Goal: Transaction & Acquisition: Purchase product/service

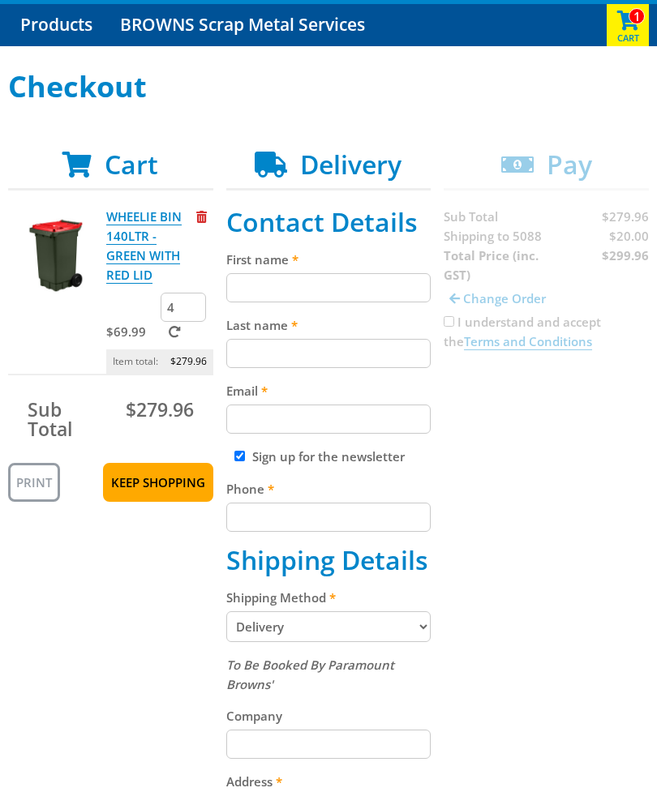
scroll to position [148, 0]
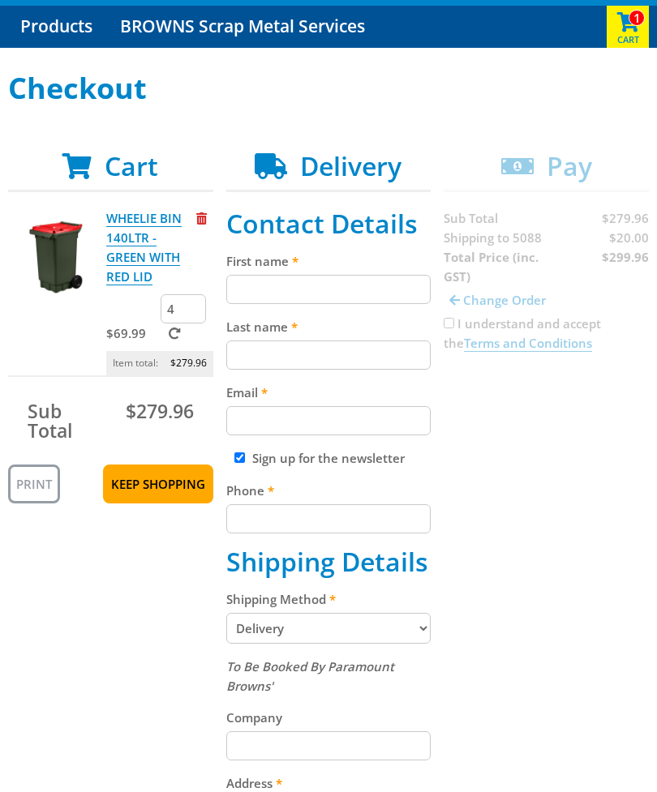
click at [270, 288] on input "First name" at bounding box center [328, 289] width 205 height 29
type input "[PERSON_NAME]"
click at [376, 352] on input "Last name" at bounding box center [328, 355] width 205 height 29
type input "[PERSON_NAME]"
click at [390, 422] on input "Email" at bounding box center [328, 420] width 205 height 29
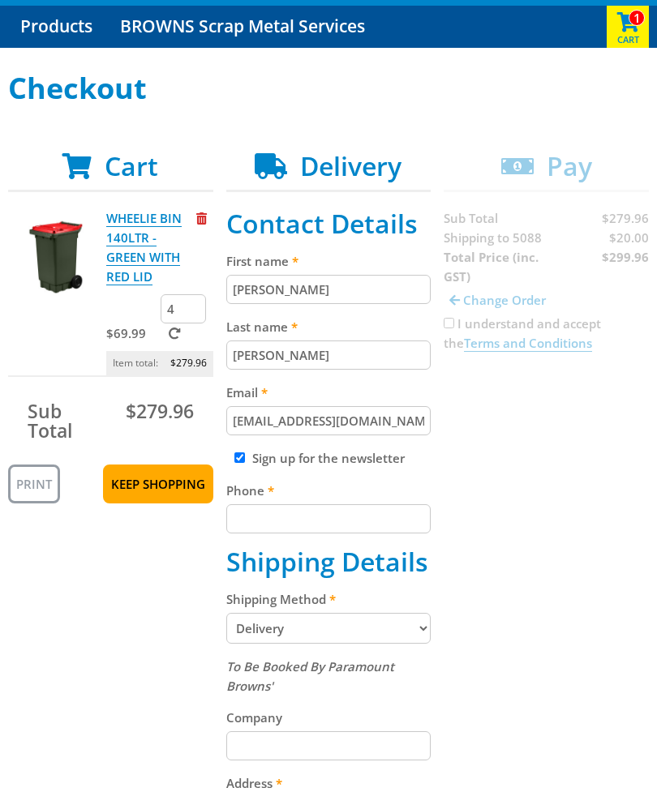
type input "[EMAIL_ADDRESS][DOMAIN_NAME]"
click at [393, 518] on input "Phone" at bounding box center [328, 518] width 205 height 29
type input "0433615179"
click at [568, 508] on div "Cart WHEELIE BIN 140LTR - GREEN WITH RED LID $69.99 4 Item total: $279.96 Sub T…" at bounding box center [328, 679] width 640 height 1056
click at [418, 628] on select "Pickup from Gepps Cross Delivery" at bounding box center [328, 628] width 205 height 31
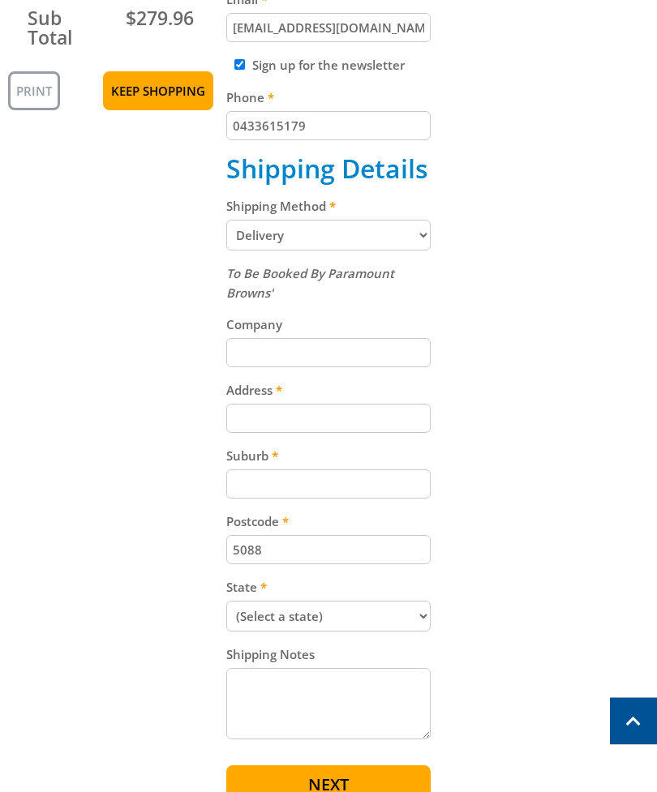
scroll to position [542, 0]
click at [420, 616] on select "(Select a state) [GEOGRAPHIC_DATA] [GEOGRAPHIC_DATA] [GEOGRAPHIC_DATA] [GEOGRAP…" at bounding box center [328, 615] width 205 height 31
select select "SA"
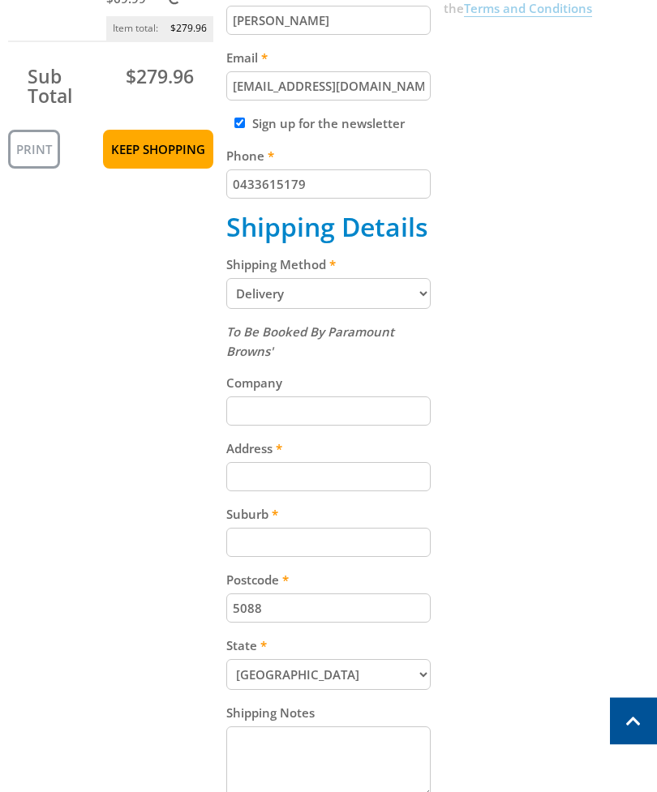
scroll to position [489, 0]
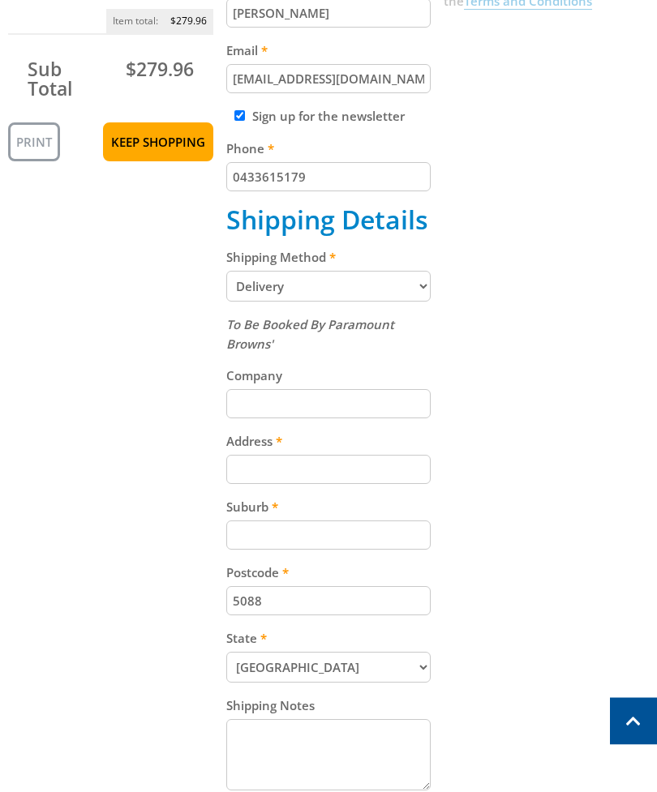
click at [397, 465] on input "Address" at bounding box center [328, 470] width 205 height 29
type input "[STREET_ADDRESS][PERSON_NAME]"
click at [394, 538] on input "Suburb" at bounding box center [328, 535] width 205 height 29
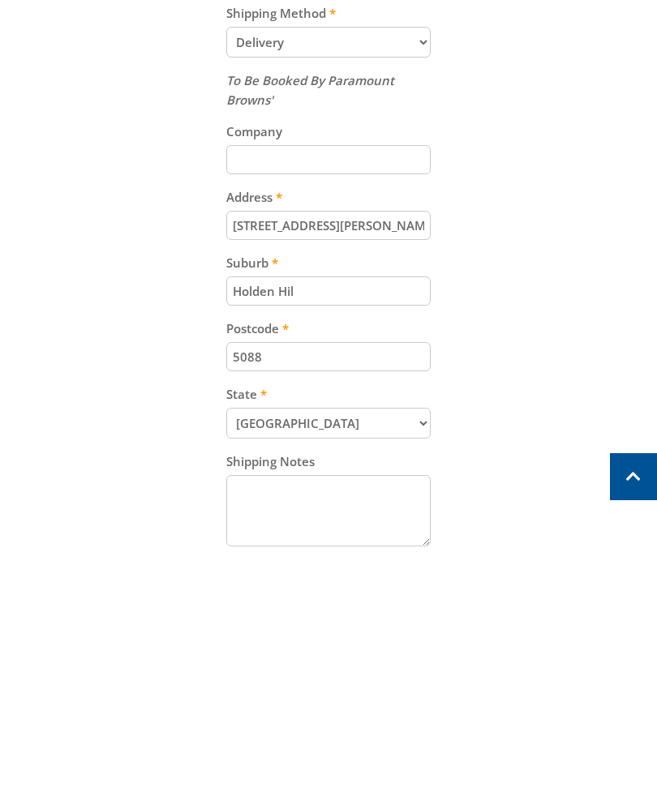
type input "Holden Hil"
click at [572, 439] on div "Cart WHEELIE BIN 140LTR - GREEN WITH RED LID $69.99 4 Item total: $279.96 Sub T…" at bounding box center [328, 337] width 640 height 1056
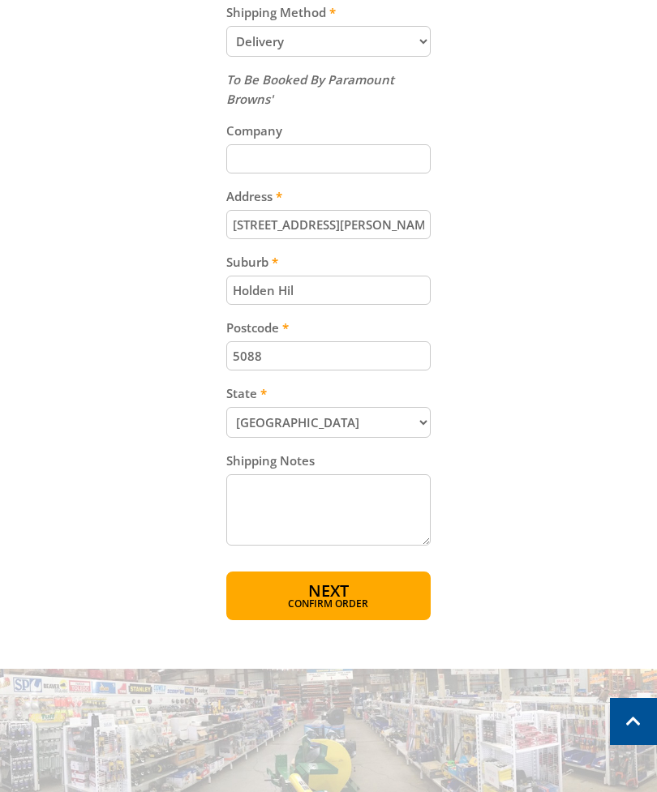
click at [380, 591] on button "Next Confirm order" at bounding box center [328, 596] width 205 height 49
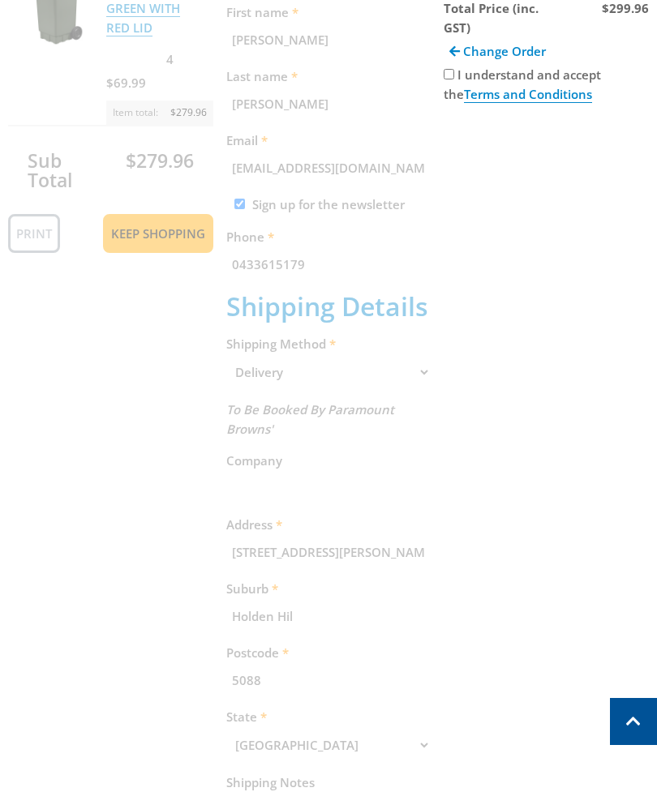
scroll to position [298, 0]
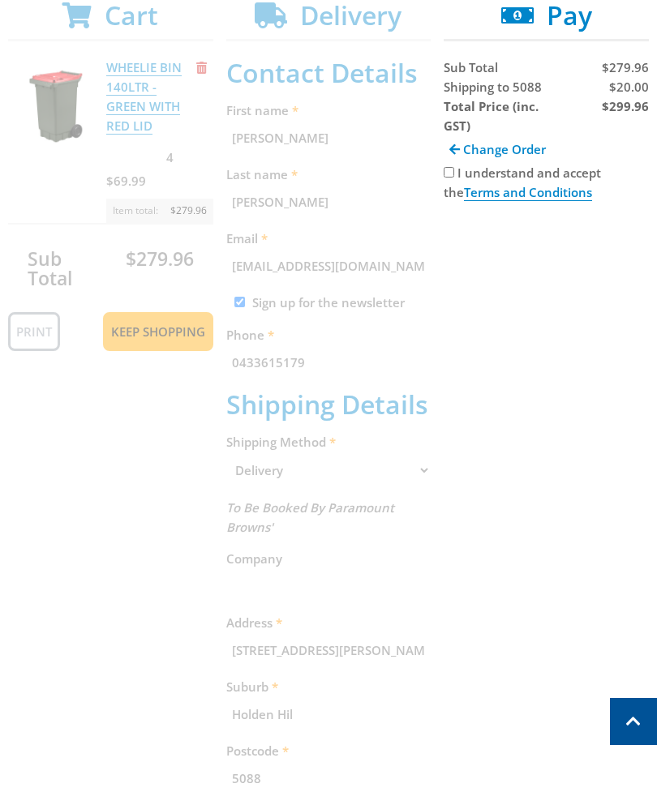
click at [451, 169] on input "I understand and accept the Terms and Conditions" at bounding box center [448, 172] width 11 height 11
checkbox input "true"
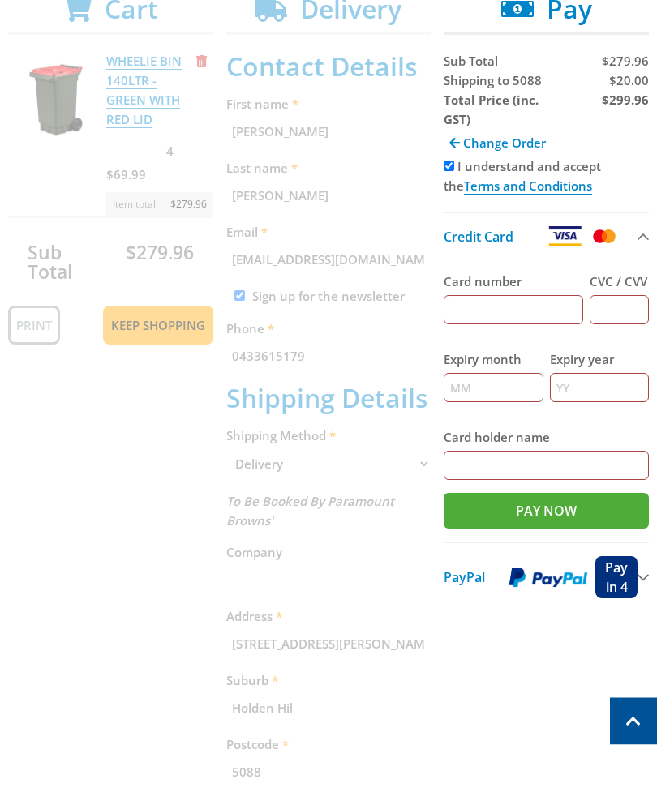
scroll to position [305, 0]
click at [516, 463] on input "Card holder name" at bounding box center [545, 465] width 205 height 29
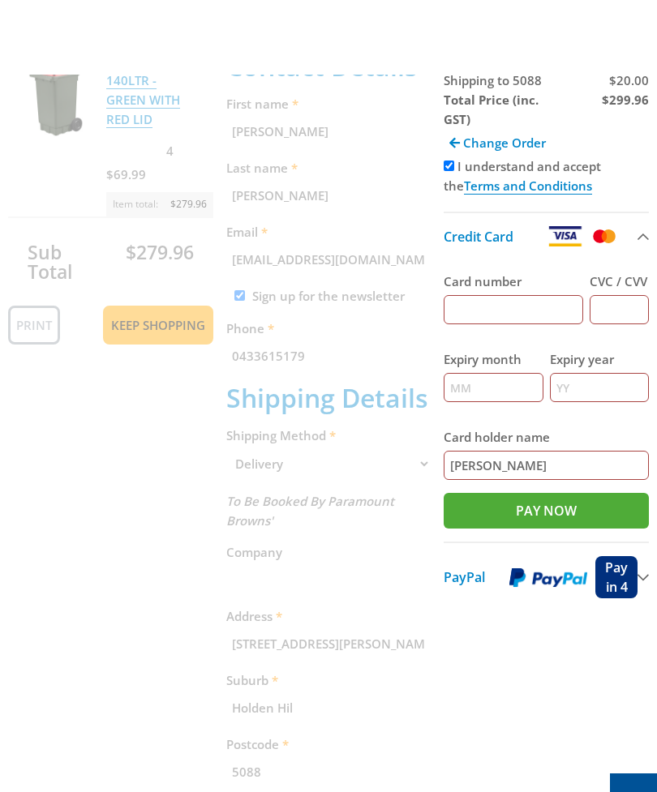
scroll to position [383, 0]
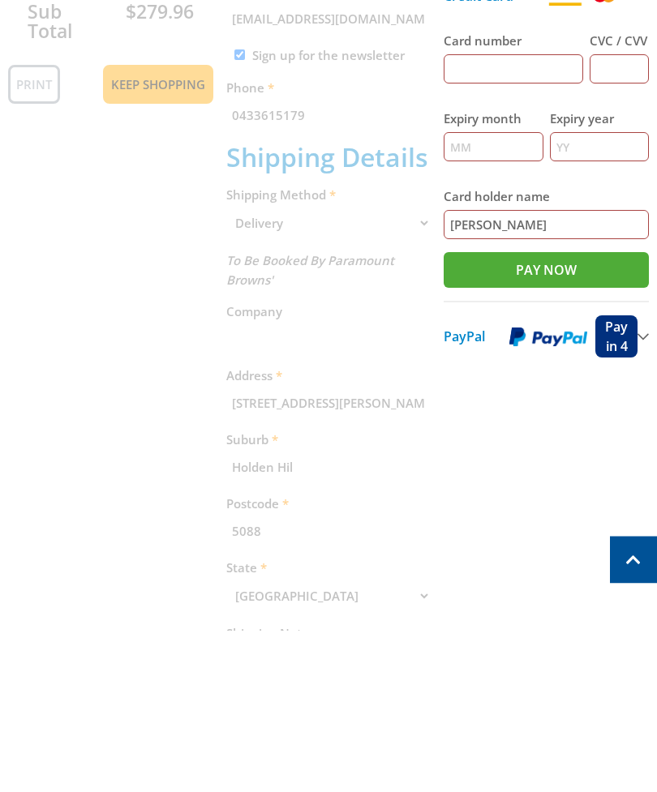
type input "[PERSON_NAME]"
click at [516, 216] on input "Card number" at bounding box center [512, 230] width 139 height 29
type input "[CREDIT_CARD_NUMBER]"
click at [502, 294] on input "Expiry month" at bounding box center [492, 308] width 99 height 29
type input "07"
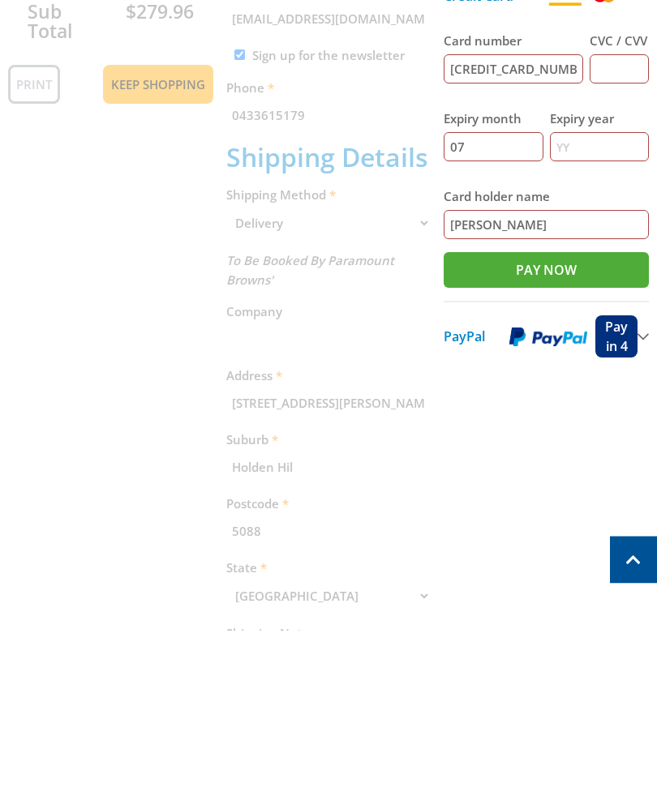
click at [594, 294] on input "Expiry year" at bounding box center [599, 308] width 99 height 29
type input "29"
click at [627, 216] on input "CVC / CVV" at bounding box center [618, 230] width 59 height 29
type input "478"
click at [558, 467] on div "Cart WHEELIE BIN 140LTR - GREEN WITH RED LID $69.99 4 Item total: $279.96 Sub T…" at bounding box center [328, 434] width 640 height 1039
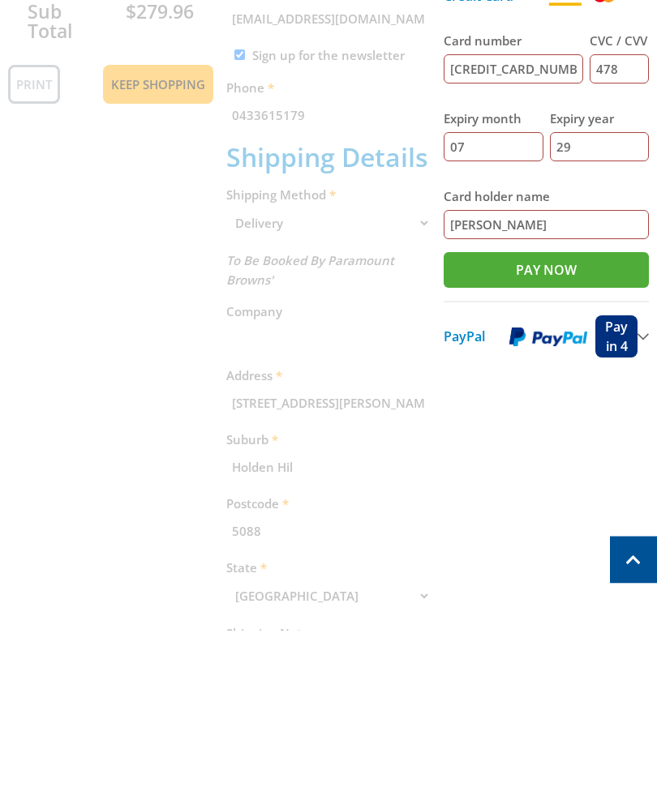
scroll to position [546, 0]
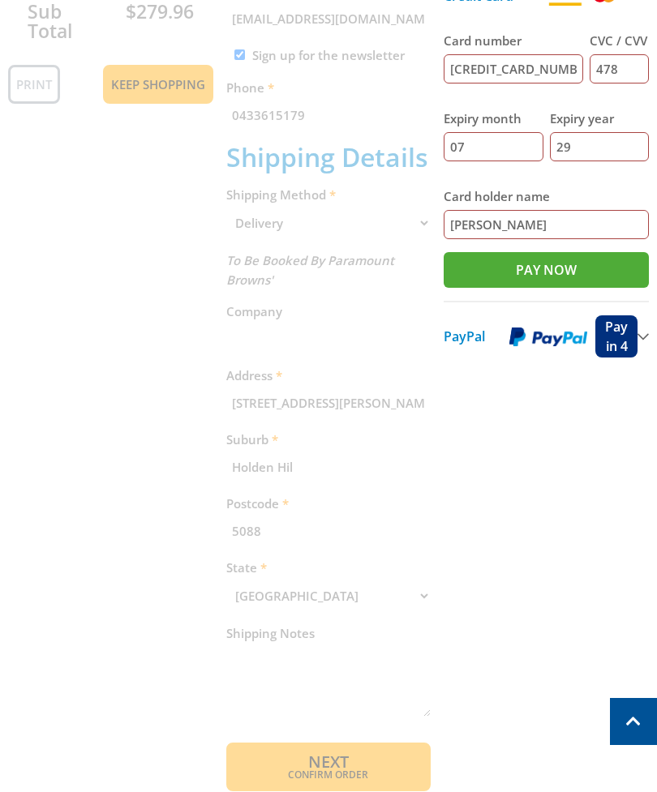
click at [566, 456] on div "Cart WHEELIE BIN 140LTR - GREEN WITH RED LID $69.99 4 Item total: $279.96 Sub T…" at bounding box center [328, 272] width 640 height 1039
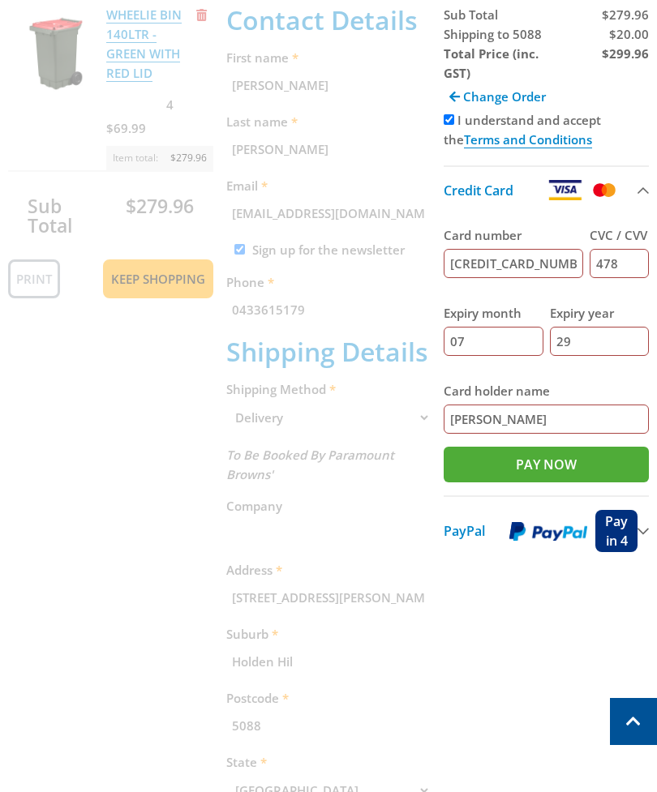
scroll to position [350, 0]
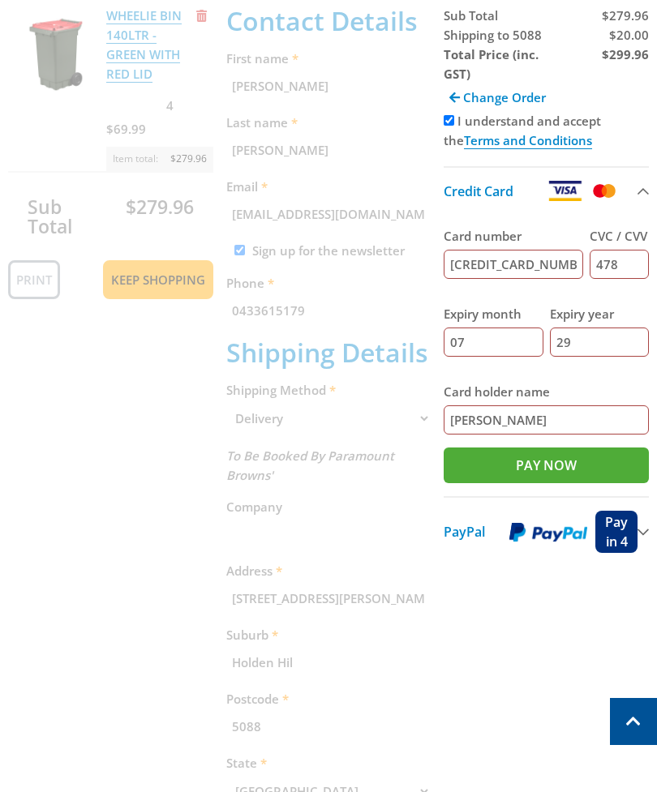
click at [588, 474] on input "Pay Now" at bounding box center [545, 466] width 205 height 36
type input "Paying..."
